Goal: Transaction & Acquisition: Purchase product/service

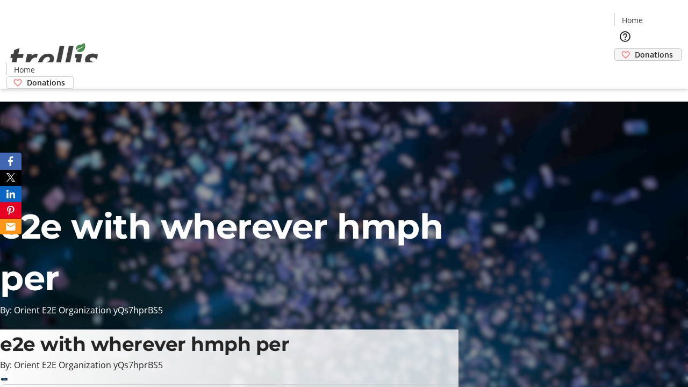
click at [634, 49] on span "Donations" at bounding box center [653, 54] width 38 height 11
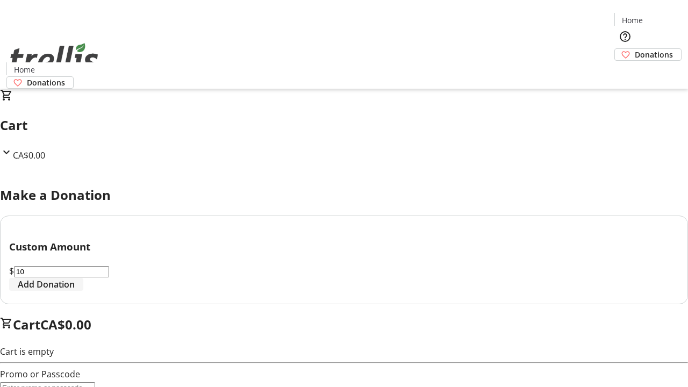
click at [75, 291] on span "Add Donation" at bounding box center [46, 284] width 57 height 13
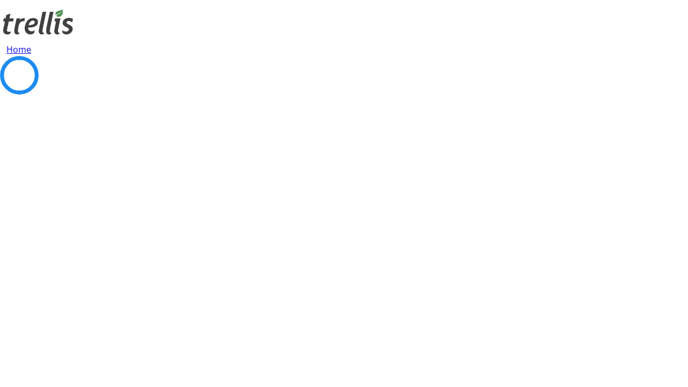
select select "CA"
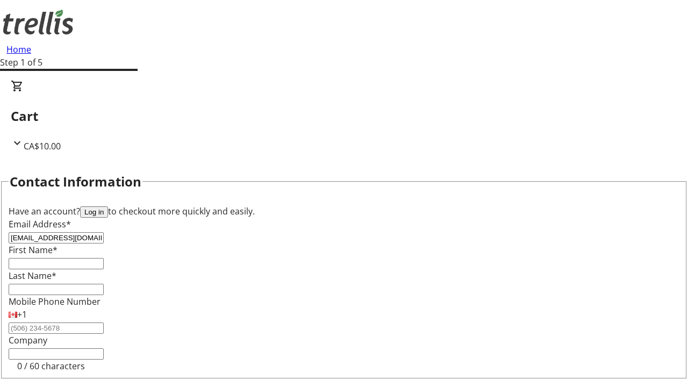
type input "[EMAIL_ADDRESS][DOMAIN_NAME]"
type input "[PERSON_NAME]"
type input "Toy"
type input "[STREET_ADDRESS][PERSON_NAME]"
type input "Kelowna"
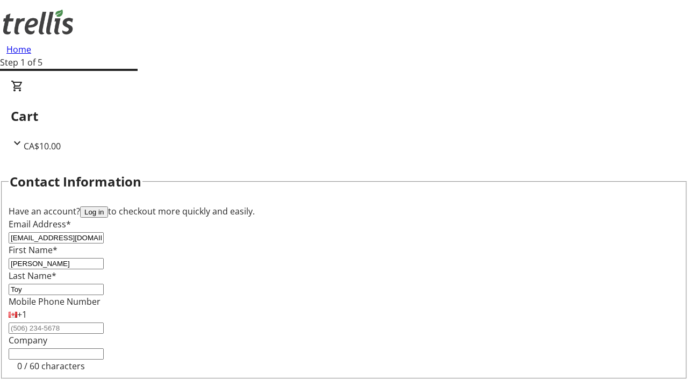
select select "BC"
type input "Kelowna"
type input "V1Y 0C2"
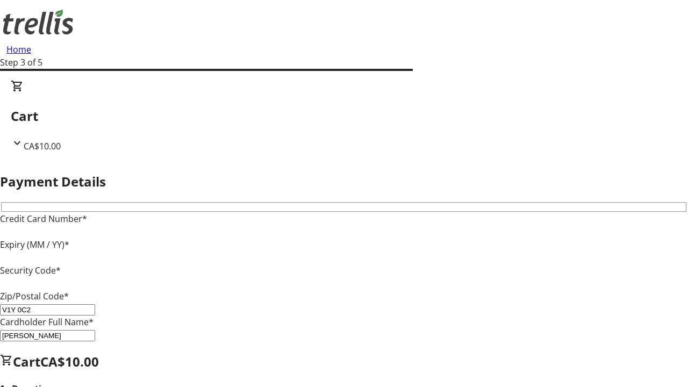
type input "V1Y 0C2"
